Goal: Information Seeking & Learning: Find specific page/section

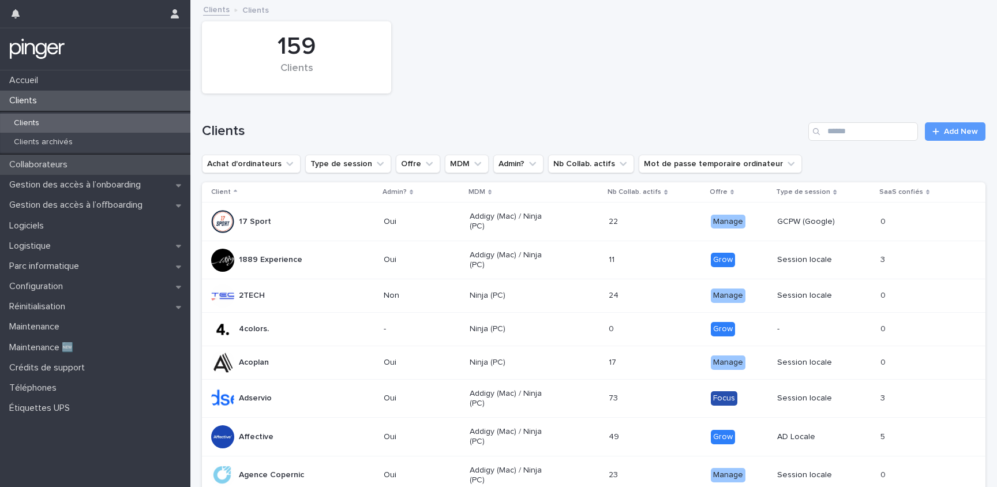
click at [51, 165] on p "Collaborateurs" at bounding box center [41, 164] width 72 height 11
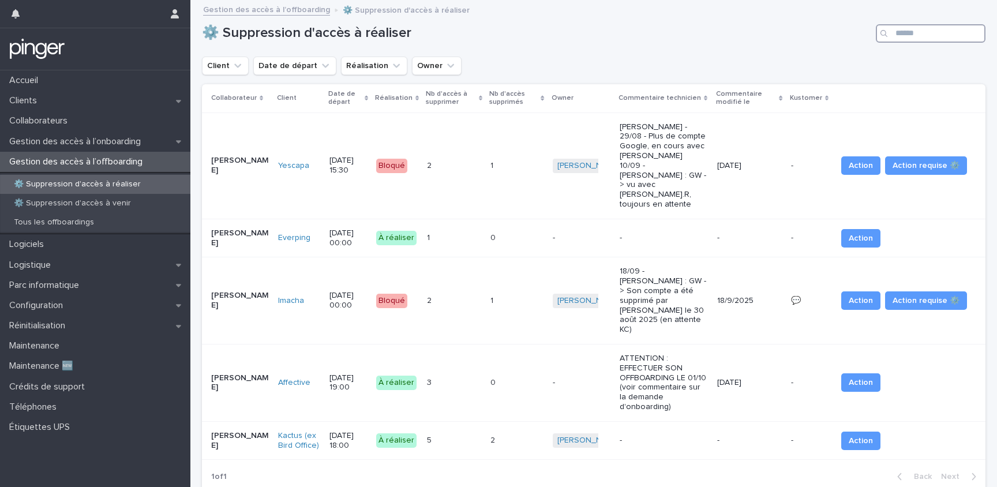
click at [705, 38] on input "Search" at bounding box center [931, 33] width 110 height 18
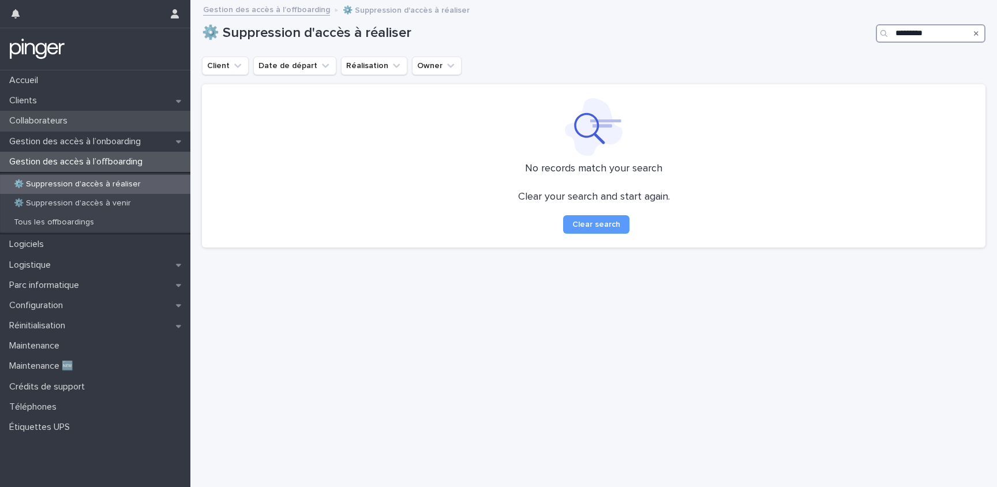
type input "*********"
click at [81, 128] on div "Collaborateurs" at bounding box center [95, 121] width 190 height 20
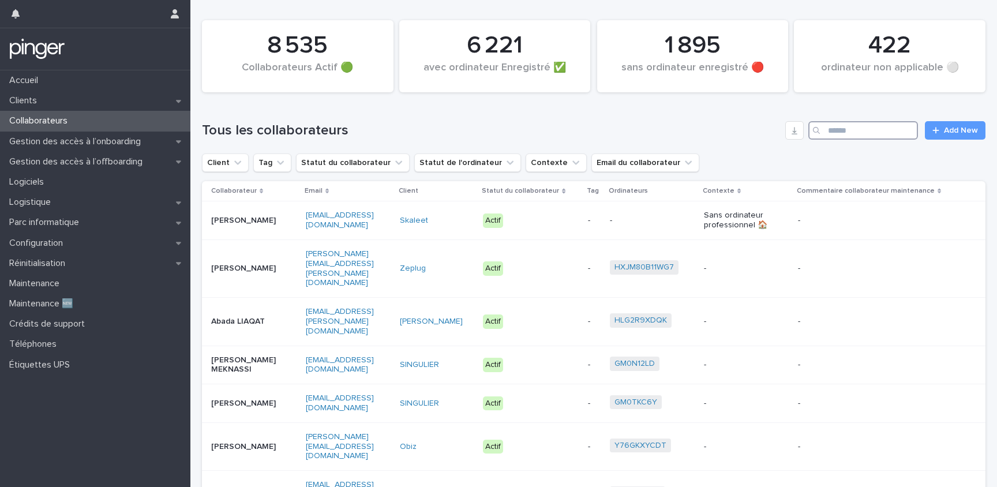
click at [705, 138] on input "Search" at bounding box center [864, 130] width 110 height 18
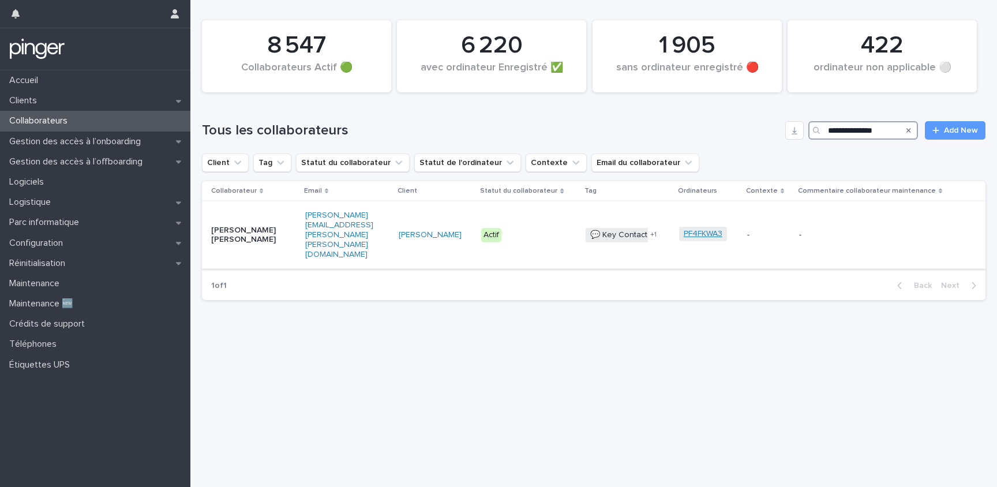
type input "**********"
click at [693, 229] on link "PF4FKWA3" at bounding box center [703, 234] width 39 height 10
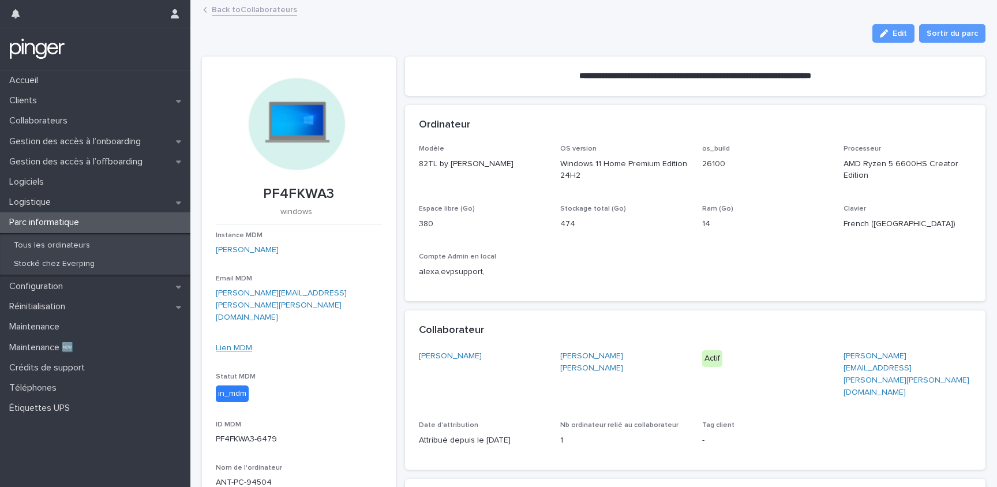
click at [238, 344] on link "Lien MDM" at bounding box center [234, 348] width 36 height 8
click at [110, 141] on p "Gestion des accès à l’onboarding" at bounding box center [77, 141] width 145 height 11
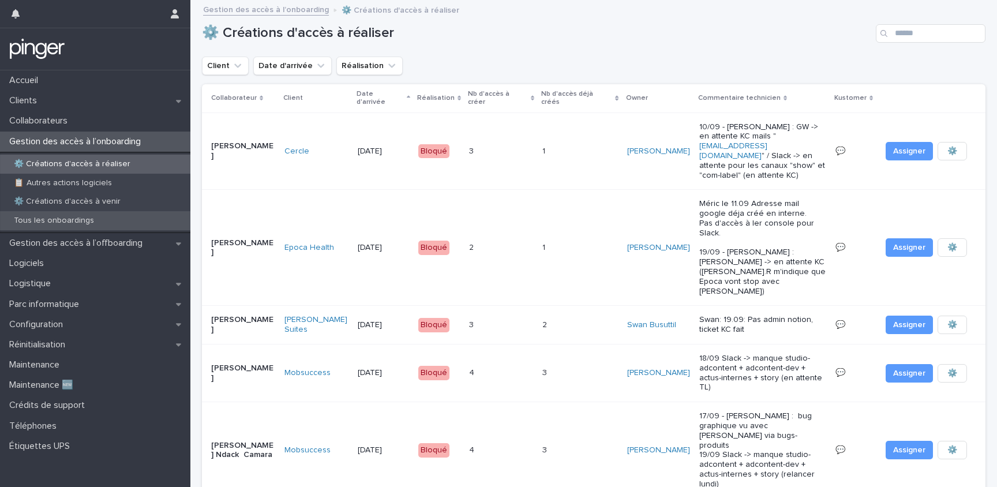
click at [84, 225] on p "Tous les onboardings" at bounding box center [54, 221] width 99 height 10
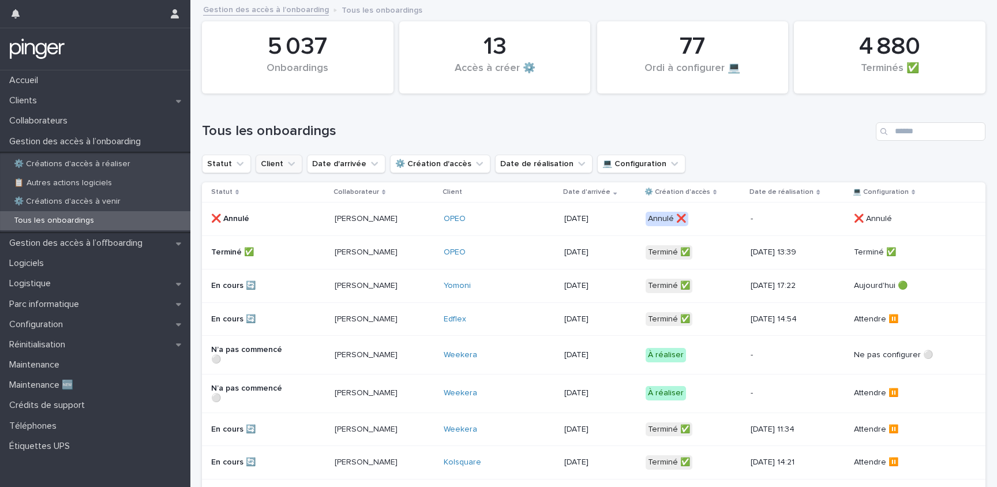
click at [287, 169] on icon "Client" at bounding box center [292, 164] width 12 height 12
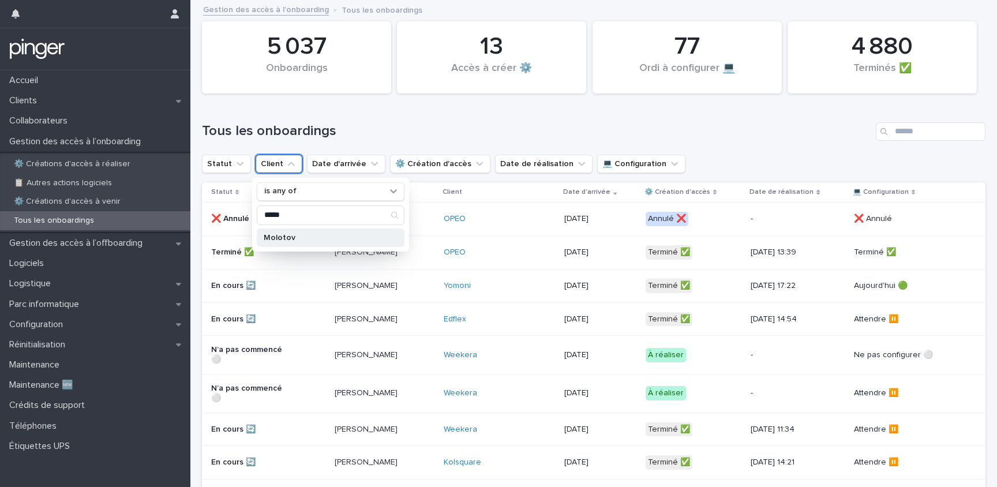
type input "*****"
click at [293, 237] on p "Molotov" at bounding box center [325, 238] width 122 height 8
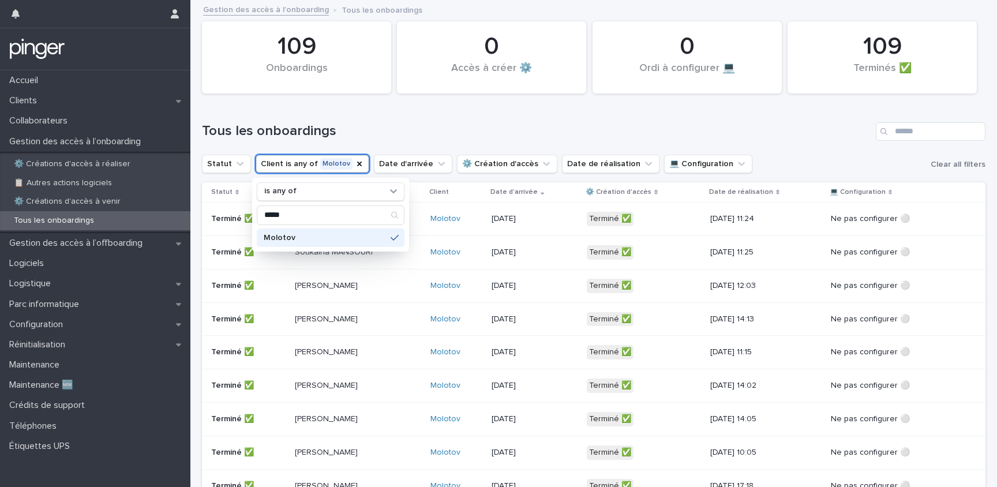
click at [298, 130] on h1 "Tous les onboardings" at bounding box center [537, 131] width 670 height 17
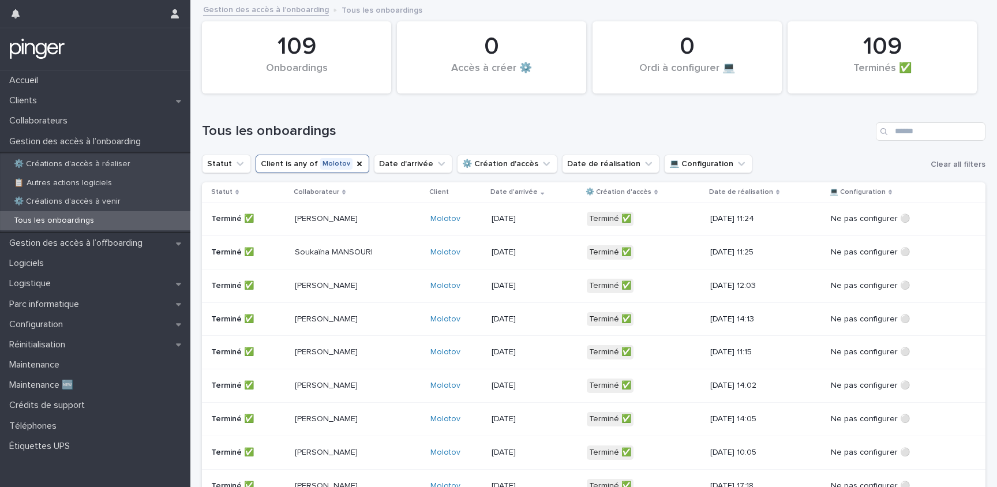
click at [308, 225] on div "[PERSON_NAME]" at bounding box center [358, 219] width 126 height 19
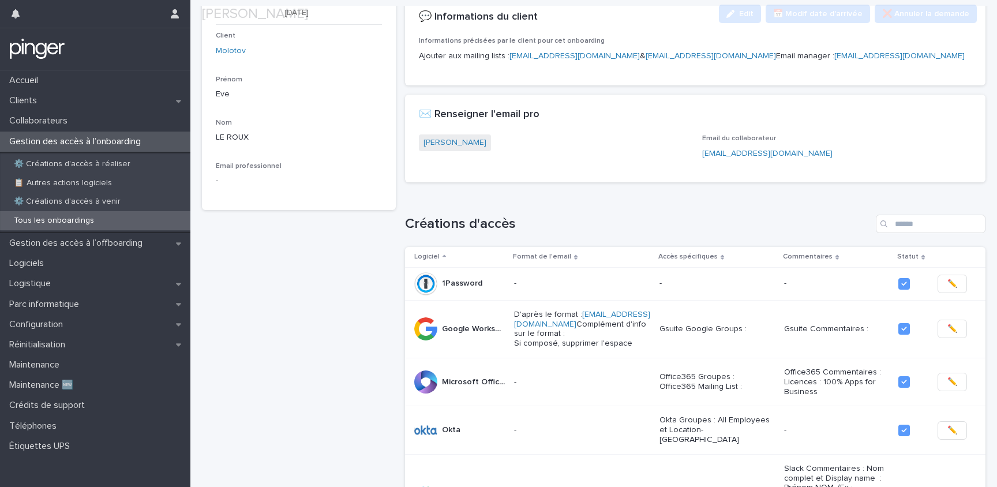
scroll to position [98, 0]
